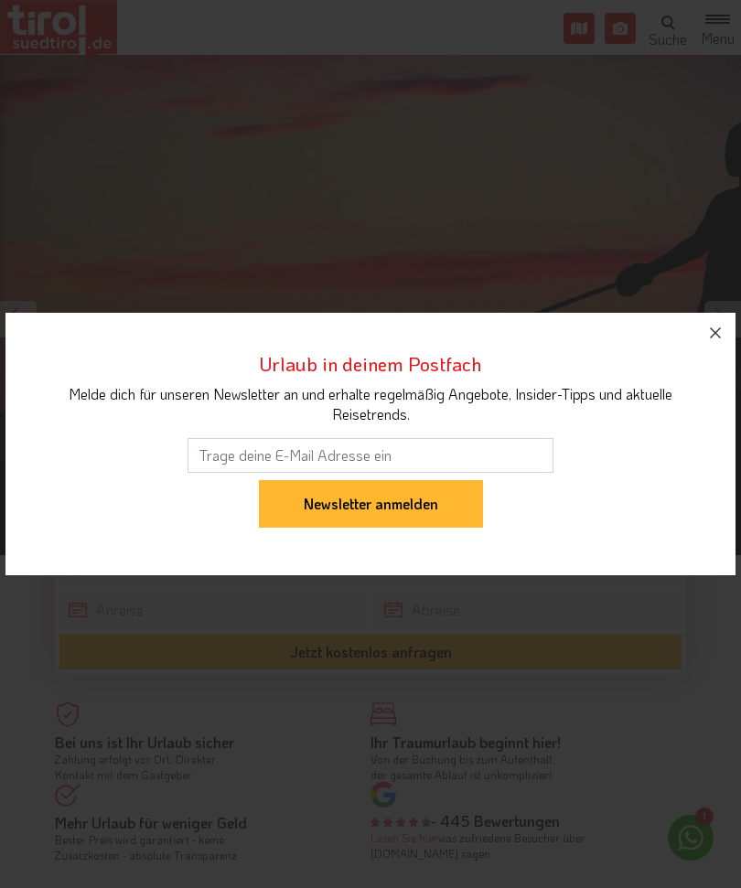
click at [732, 326] on button "button" at bounding box center [715, 333] width 40 height 40
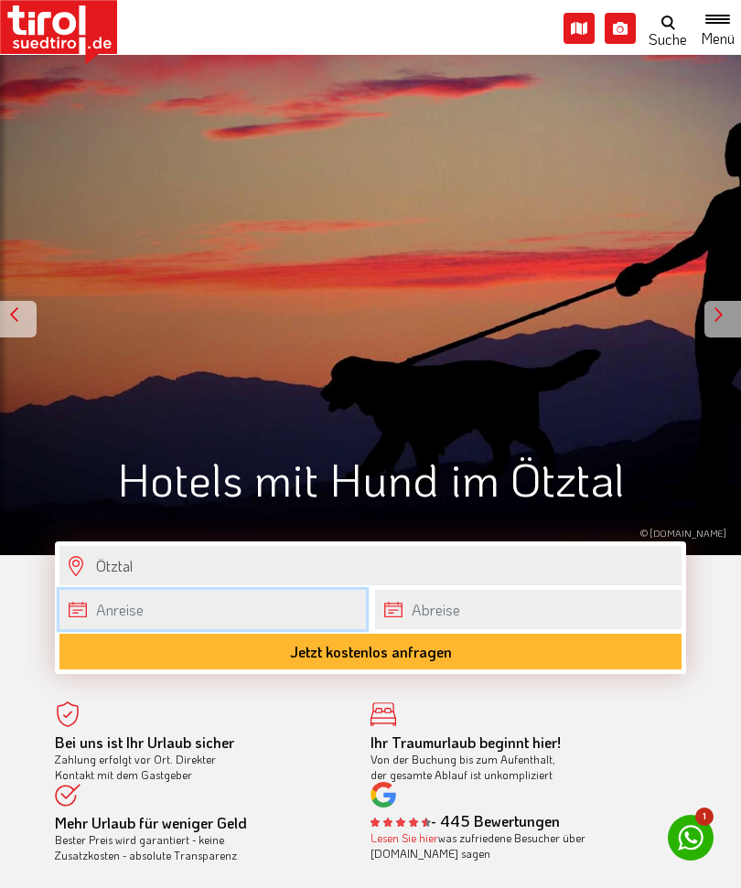
click at [256, 603] on input "text" at bounding box center [212, 609] width 307 height 39
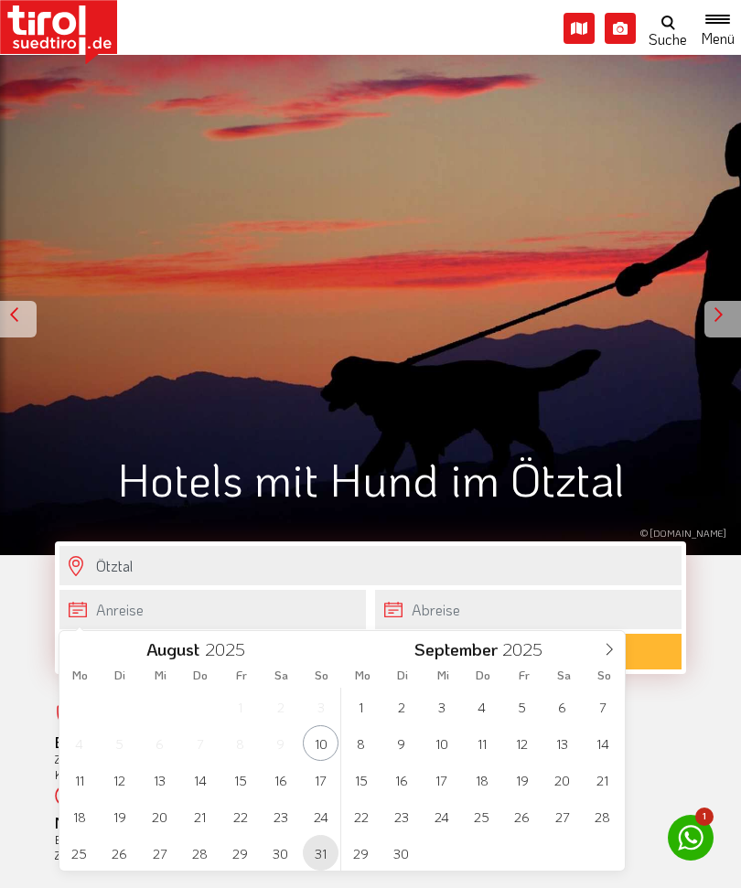
click at [319, 848] on span "31" at bounding box center [321, 853] width 36 height 36
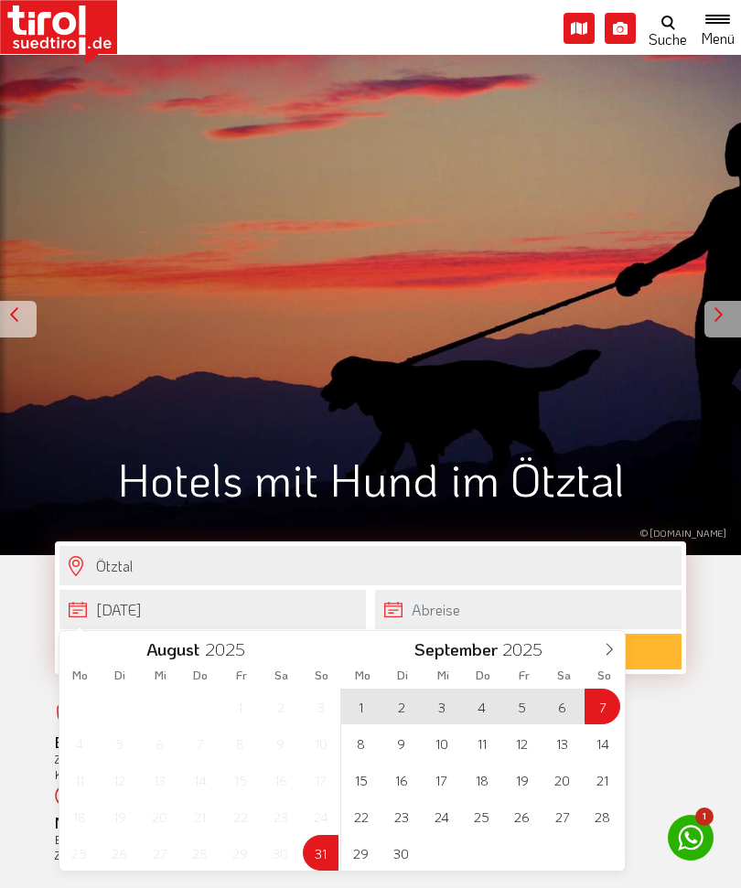
click at [607, 710] on span "7" at bounding box center [603, 707] width 36 height 36
type input "[DATE]"
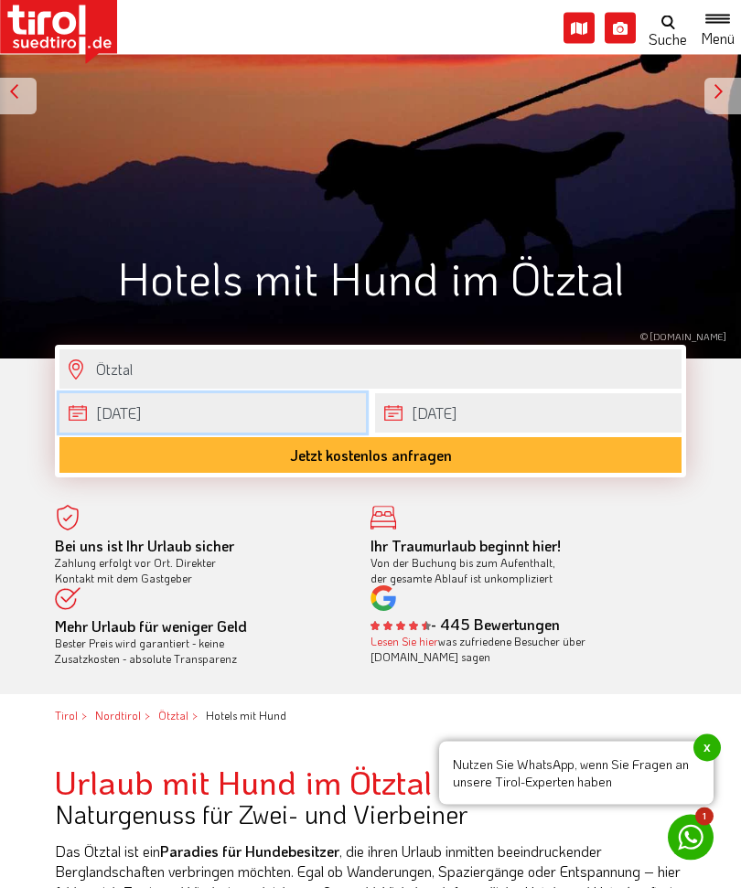
scroll to position [249, 0]
click at [406, 461] on button "Jetzt kostenlos anfragen" at bounding box center [370, 455] width 622 height 36
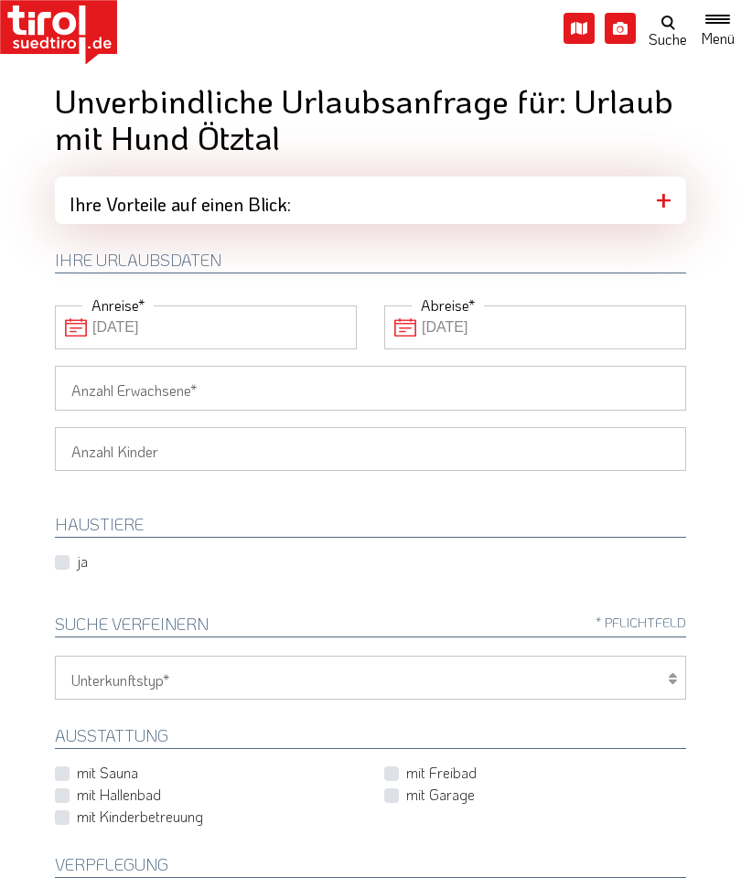
click at [624, 386] on input "Anzahl Erwachsene" at bounding box center [370, 388] width 631 height 44
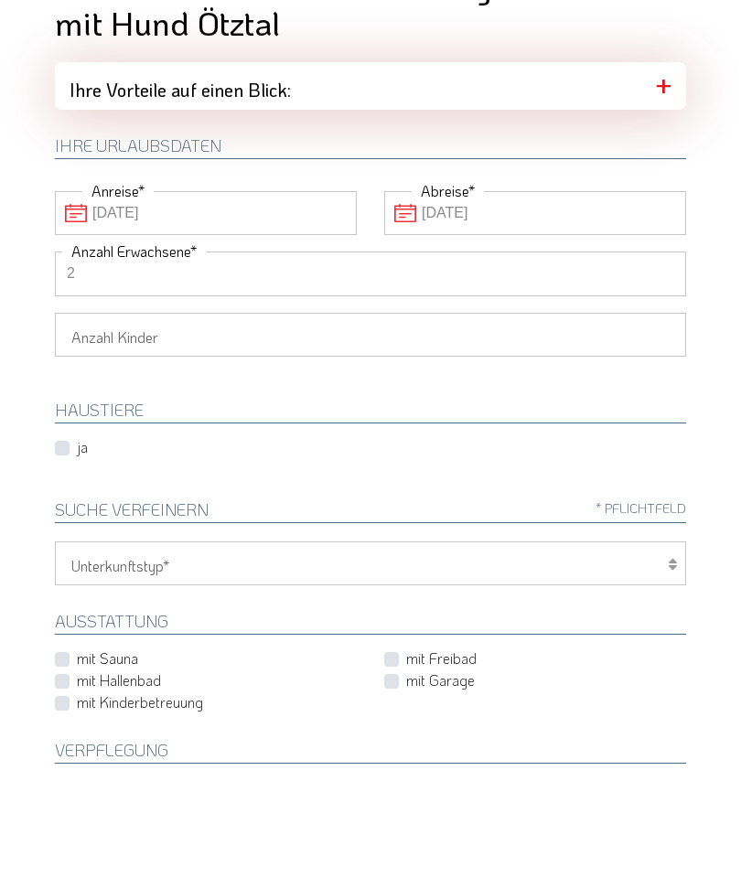
type input "2"
click at [77, 552] on label "ja" at bounding box center [82, 562] width 11 height 20
click at [59, 556] on input "ja" at bounding box center [72, 562] width 27 height 12
checkbox input "true"
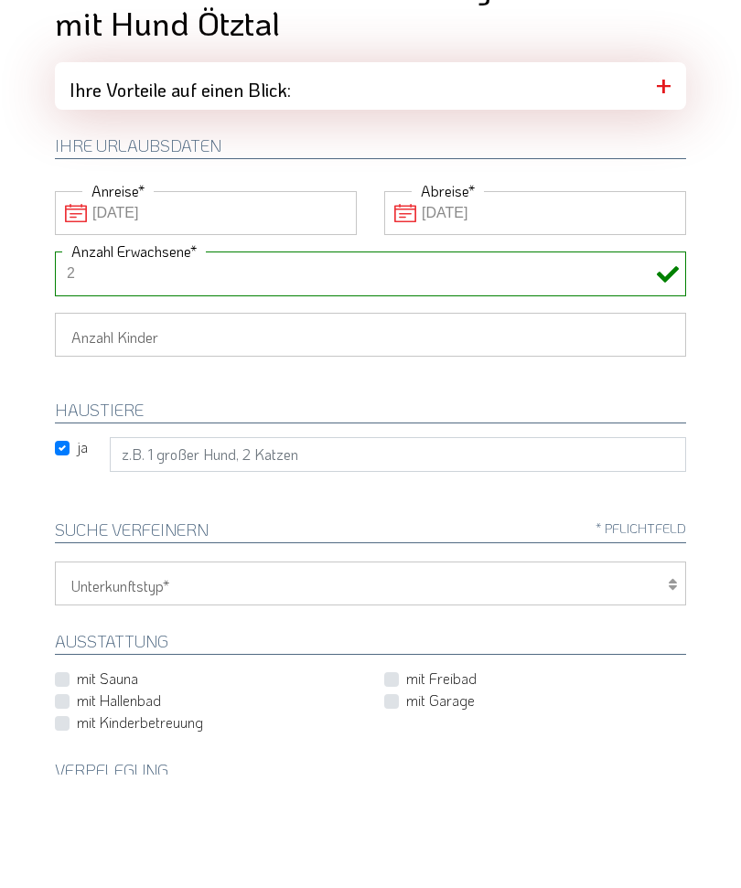
scroll to position [114, 0]
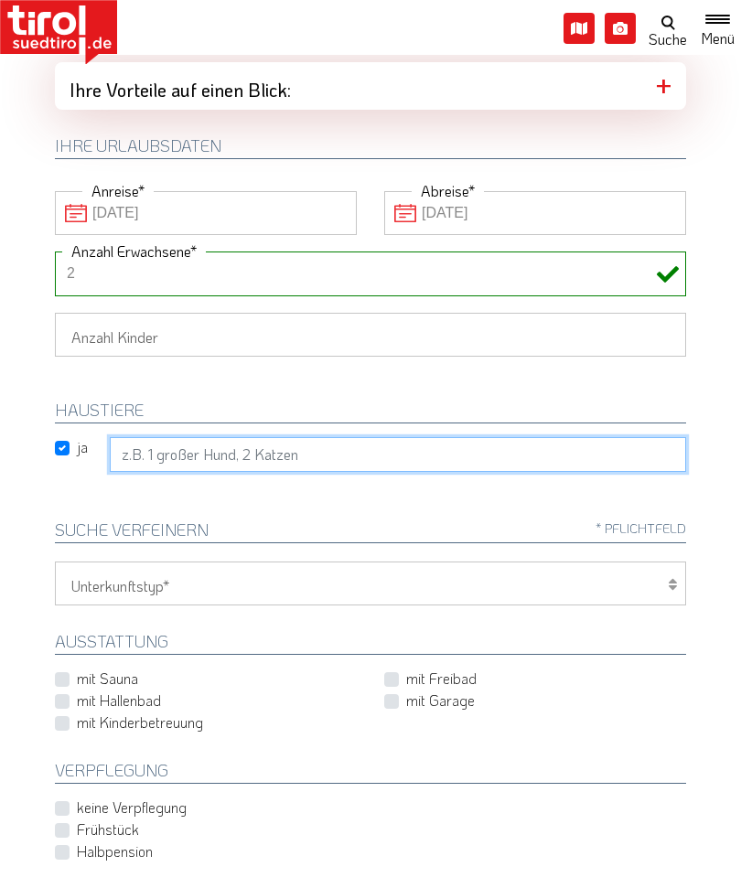
click at [245, 457] on input "text" at bounding box center [398, 454] width 576 height 35
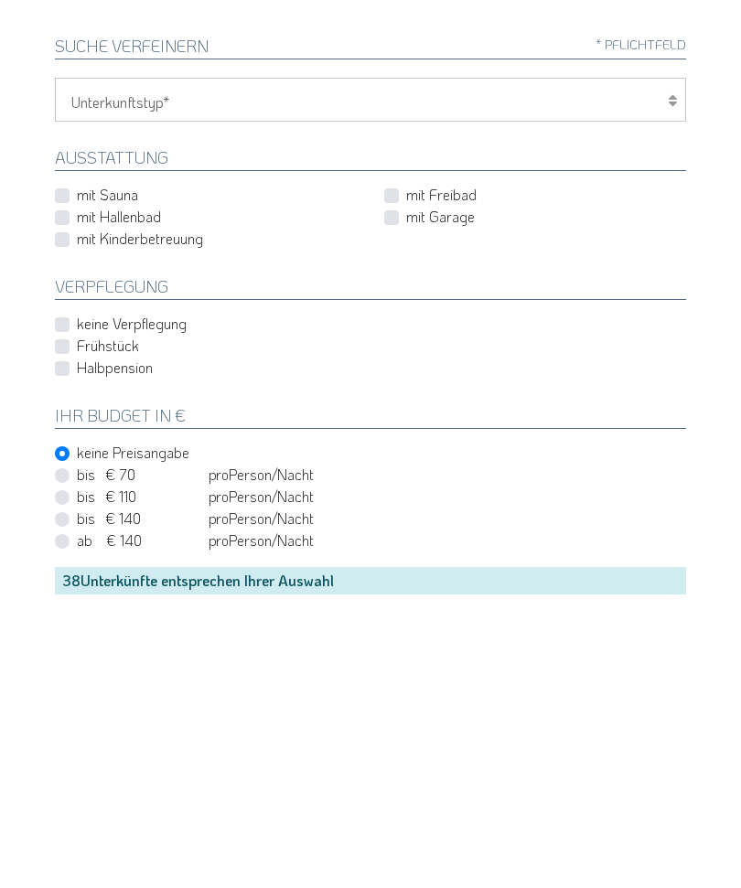
type input "Hund"
click at [177, 607] on label "keine Verpflegung" at bounding box center [132, 617] width 110 height 20
click at [177, 611] on input "keine Verpflegung" at bounding box center [210, 617] width 302 height 12
checkbox input "true"
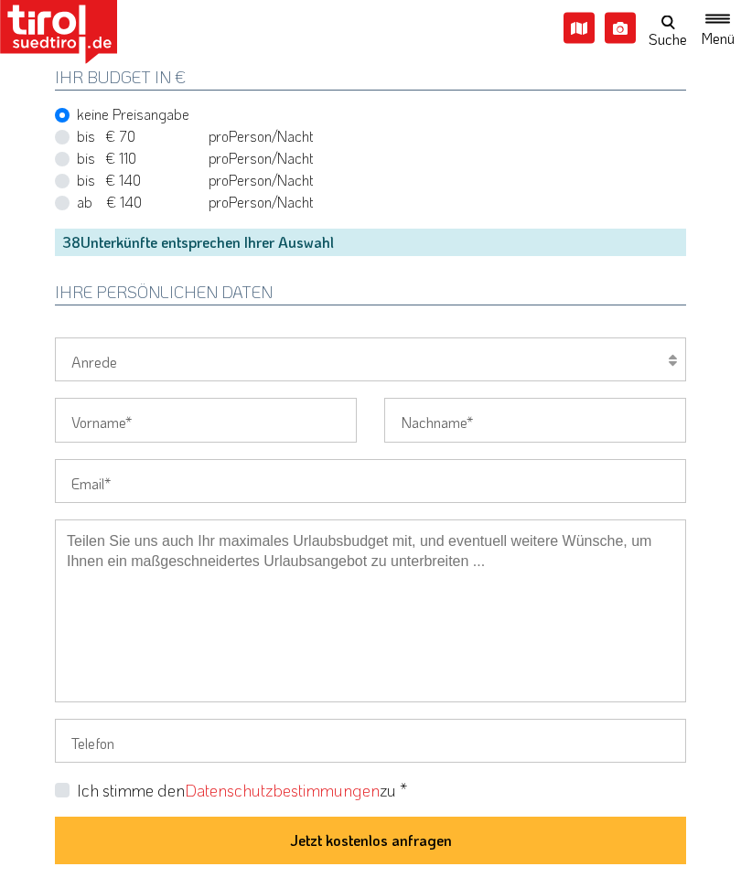
scroll to position [931, 0]
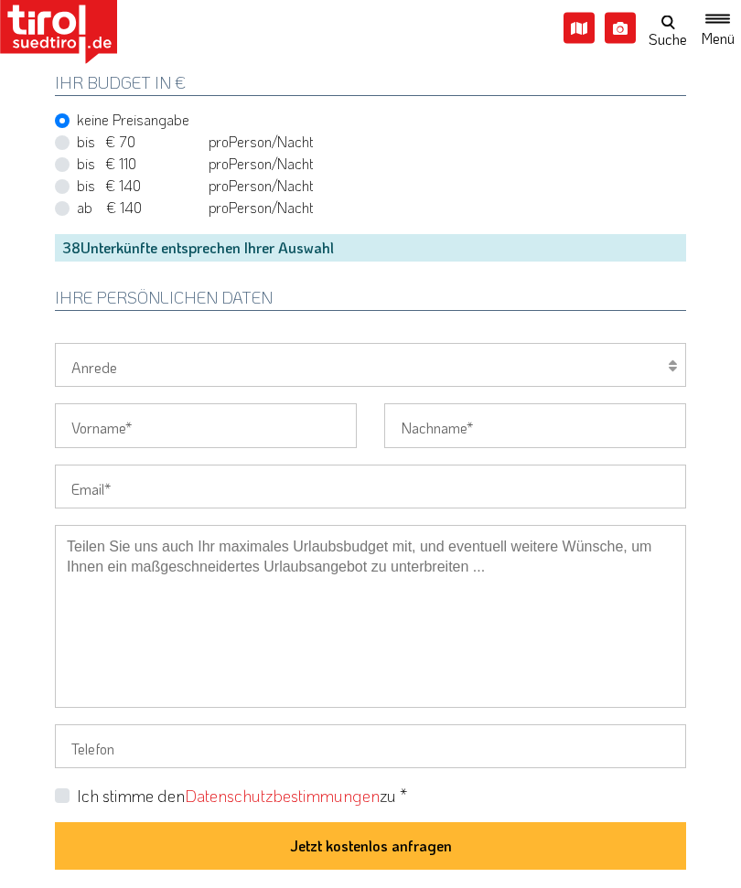
click at [368, 244] on div "38 Unterkünfte entsprechen Ihrer Auswahl" at bounding box center [370, 248] width 631 height 27
click at [289, 239] on div "38 Unterkünfte entsprechen Ihrer Auswahl" at bounding box center [370, 248] width 631 height 27
click at [471, 844] on button "Jetzt kostenlos anfragen" at bounding box center [370, 847] width 631 height 48
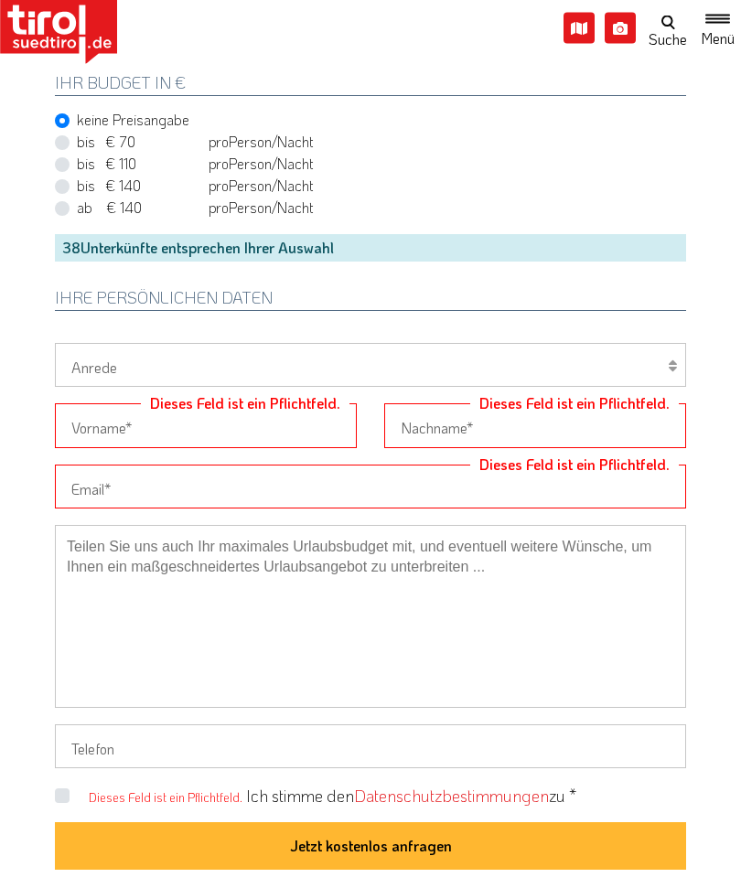
scroll to position [250, 0]
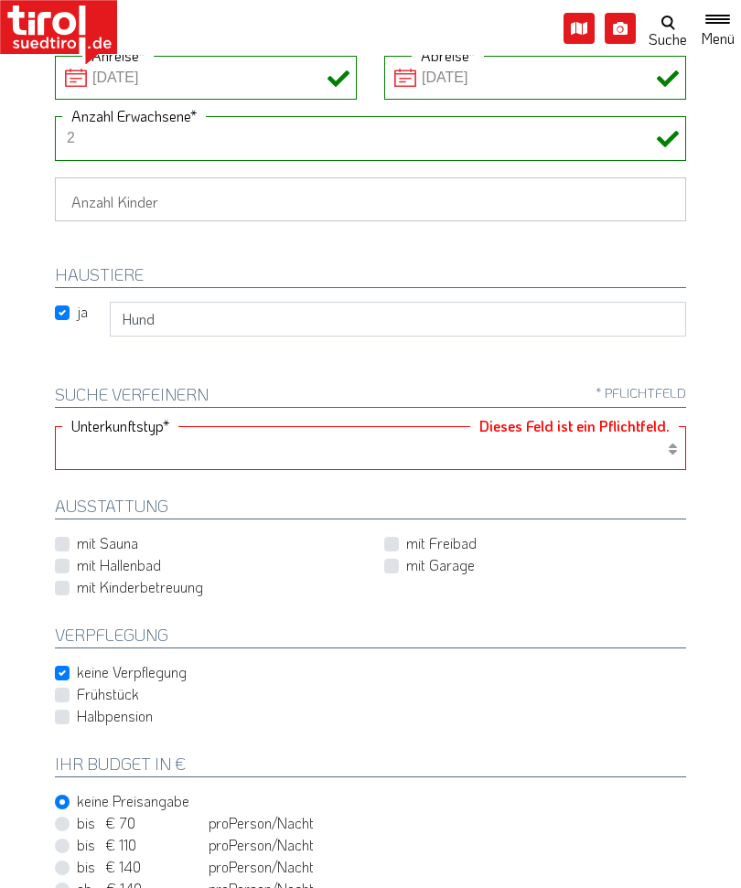
select select "2"
click at [640, 447] on select "Hotel 1-3 Sterne Hotel 4-5 Sterne Ferienwohnung Chalet/Ferienhaus Bauernhöfe" at bounding box center [370, 448] width 631 height 44
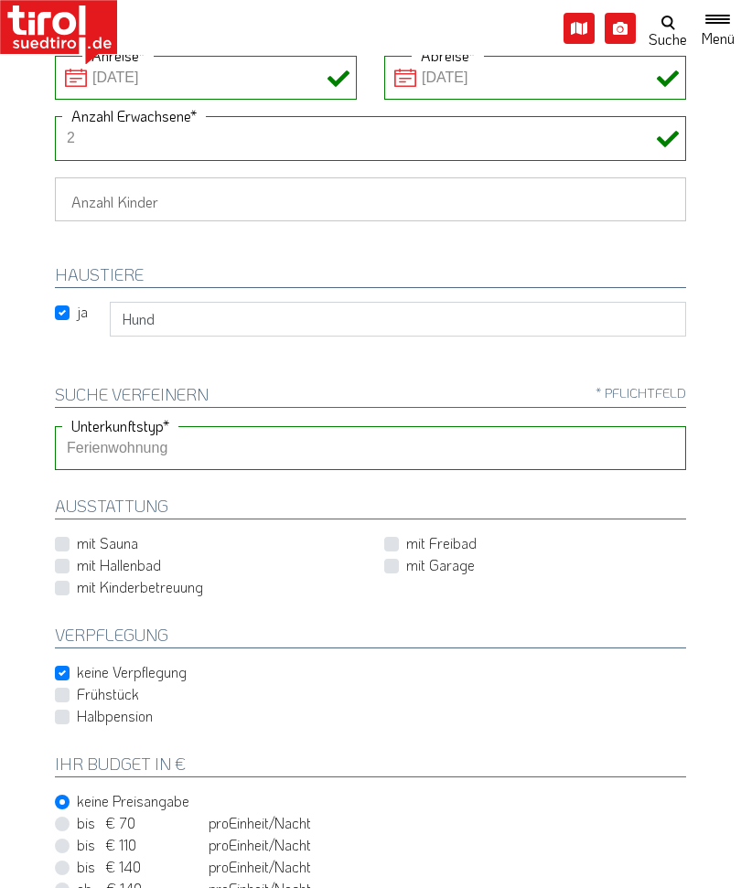
click at [220, 455] on select "Hotel 1-3 Sterne Hotel 4-5 Sterne Ferienwohnung Chalet/Ferienhaus Bauernhöfe" at bounding box center [370, 448] width 631 height 44
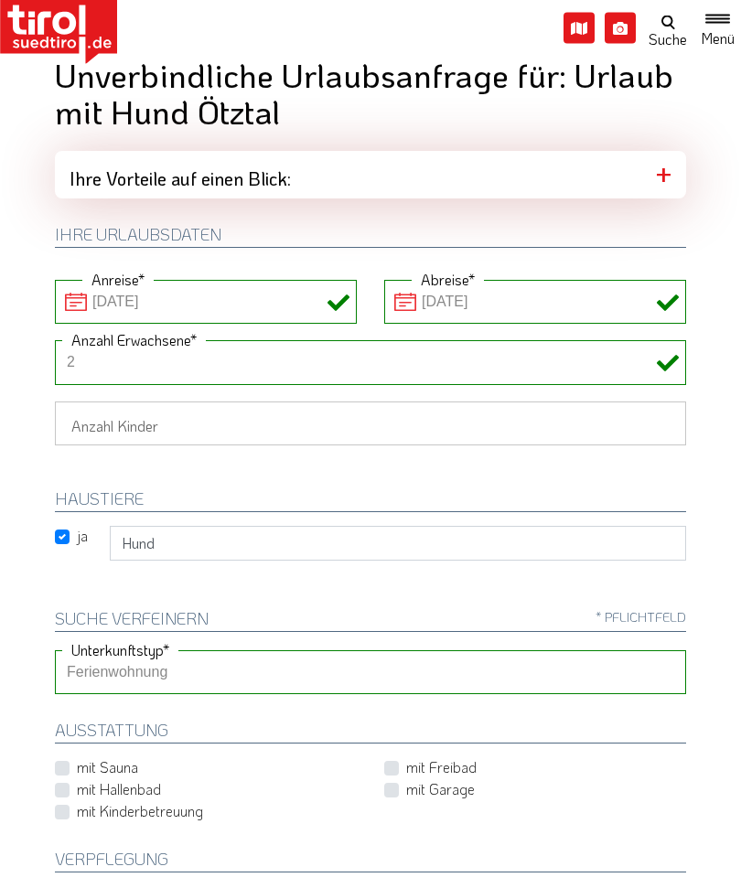
scroll to position [0, 0]
